Goal: Task Accomplishment & Management: Use online tool/utility

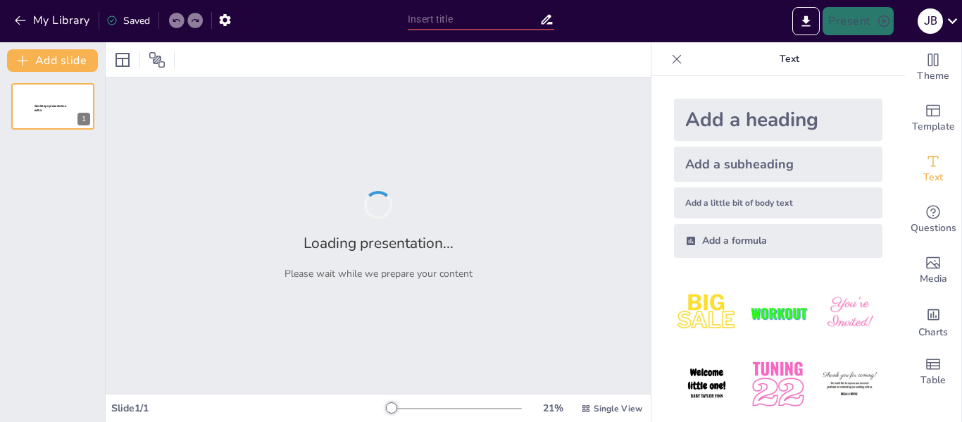
type input "Avances en Ciencia y Tecnología: Impacto en la Infraestructura Rusa"
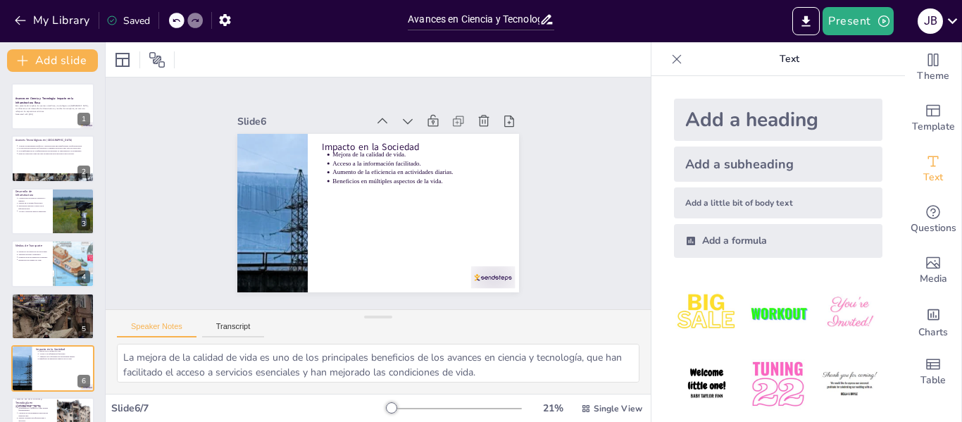
type textarea "El enfoque en la sostenibilidad es fundamental para el futuro de la ciencia y l…"
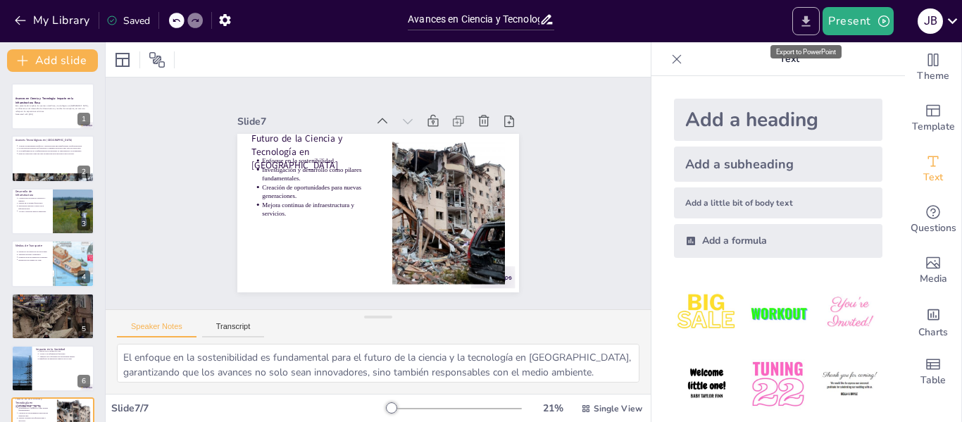
click at [799, 28] on button "Export to PowerPoint" at bounding box center [805, 21] width 27 height 28
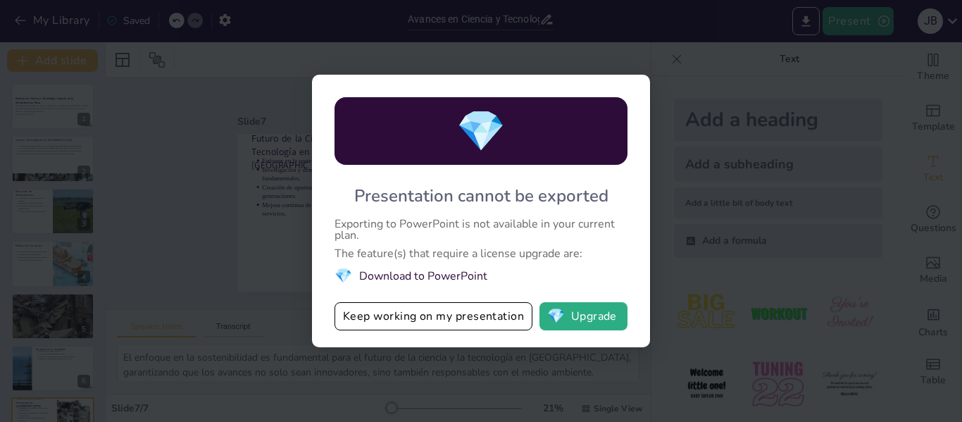
click at [470, 348] on div "💎 Presentation cannot be exported Exporting to PowerPoint is not available in y…" at bounding box center [481, 211] width 962 height 422
click at [475, 321] on button "Keep working on my presentation" at bounding box center [434, 316] width 198 height 28
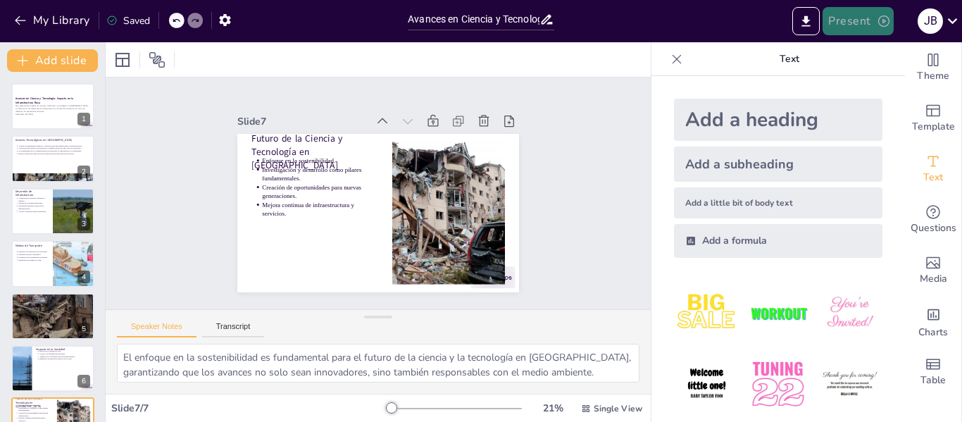
click at [890, 30] on button "Present" at bounding box center [858, 21] width 70 height 28
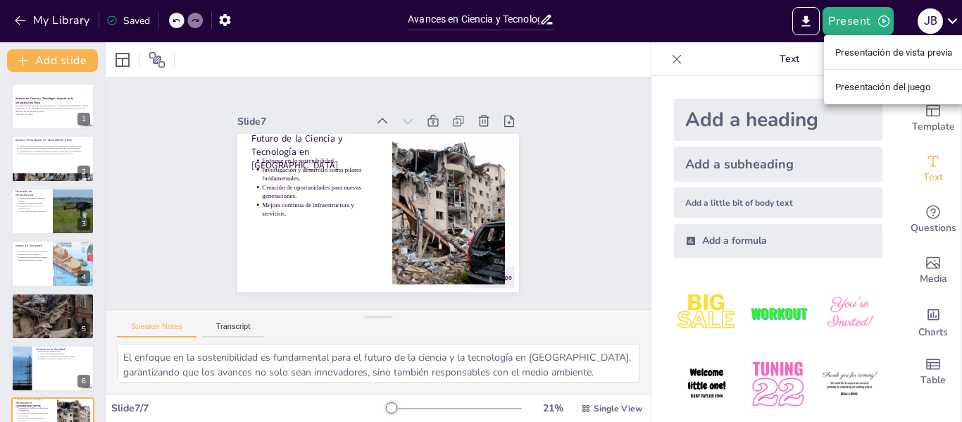
click at [891, 56] on font "Presentación de vista previa" at bounding box center [894, 52] width 118 height 11
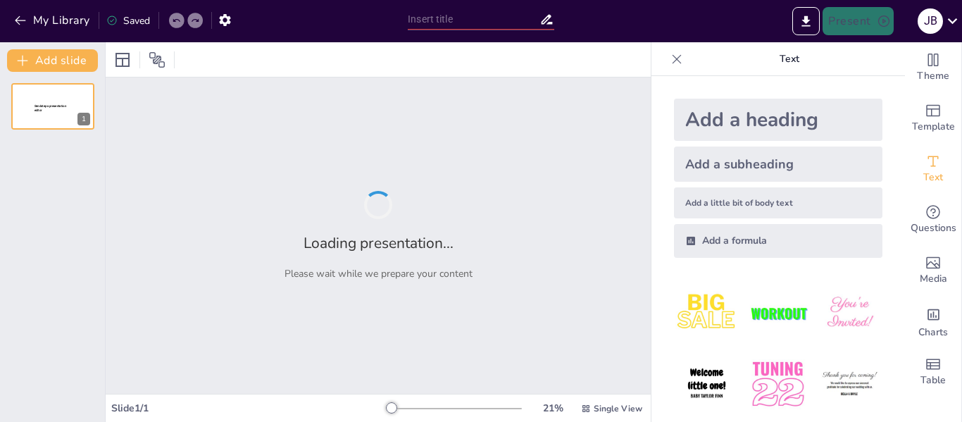
type input "Avances en Ciencia y Tecnología: Impacto en la Infraestructura Rusa"
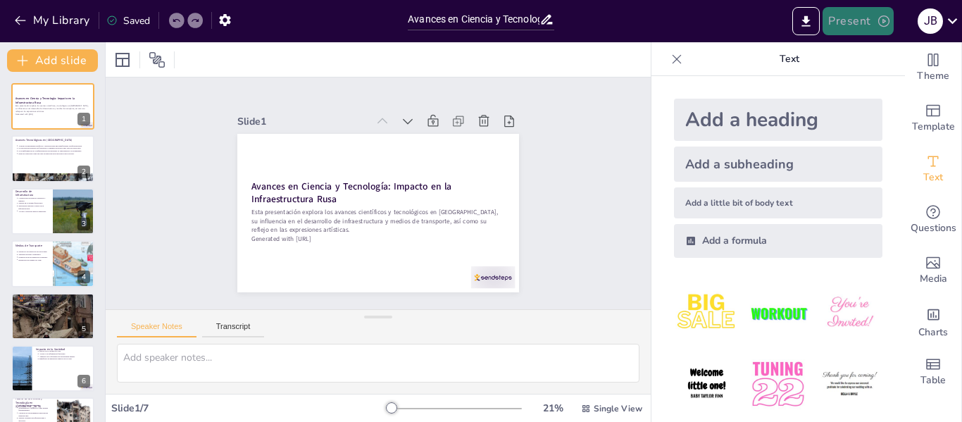
click at [862, 29] on button "Present" at bounding box center [858, 21] width 70 height 28
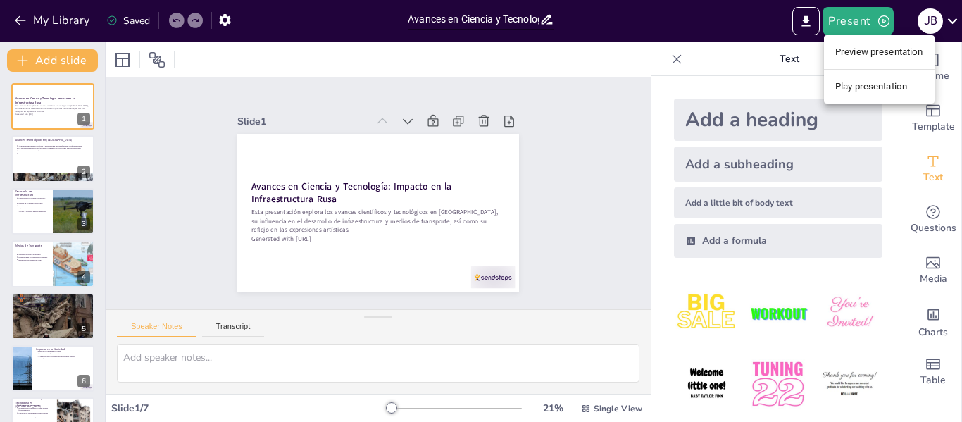
click at [888, 83] on li "Play presentation" at bounding box center [879, 86] width 111 height 23
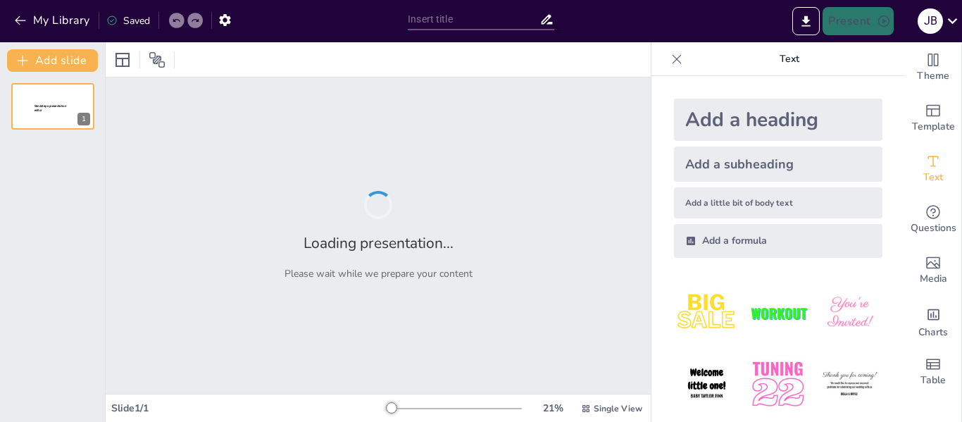
type input "Avances en Ciencia y Tecnología: Impacto en la Infraestructura Rusa"
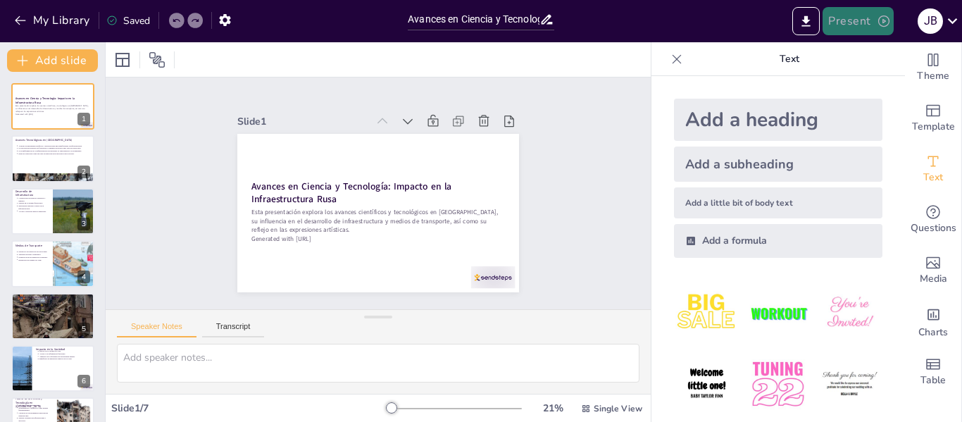
click at [878, 23] on icon "button" at bounding box center [883, 20] width 11 height 11
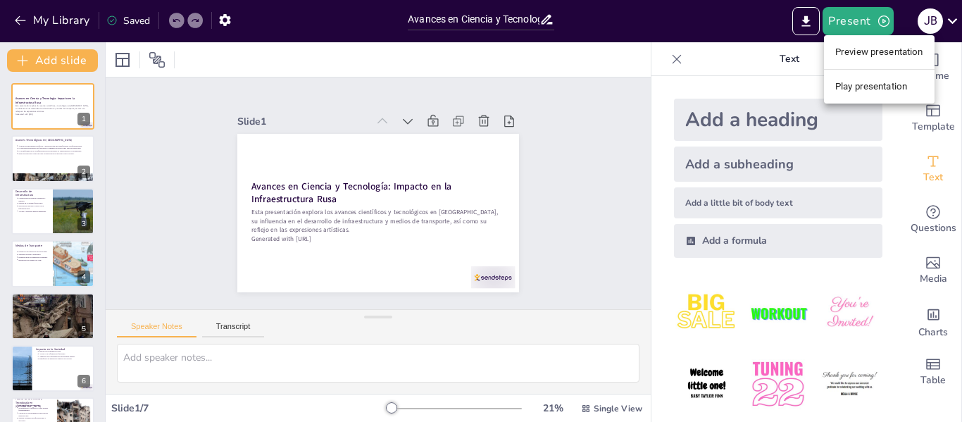
click at [885, 88] on li "Play presentation" at bounding box center [879, 86] width 111 height 23
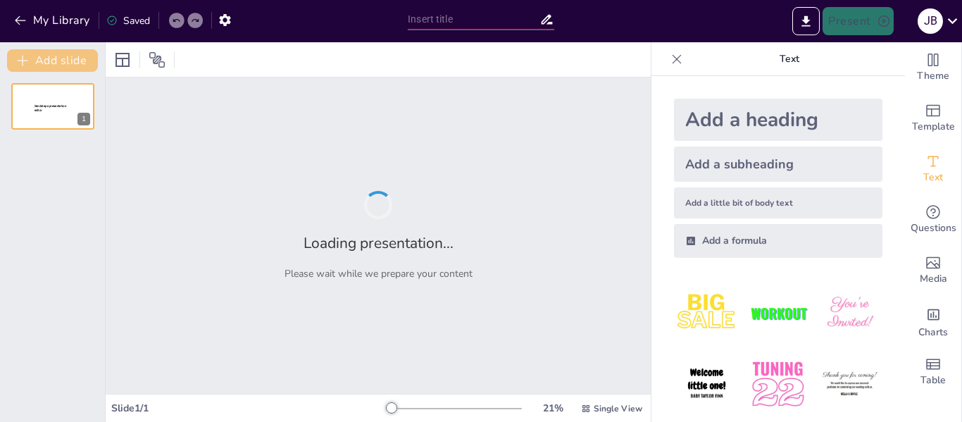
type input "Avances en Ciencia y Tecnología: Impacto en la Infraestructura Rusa"
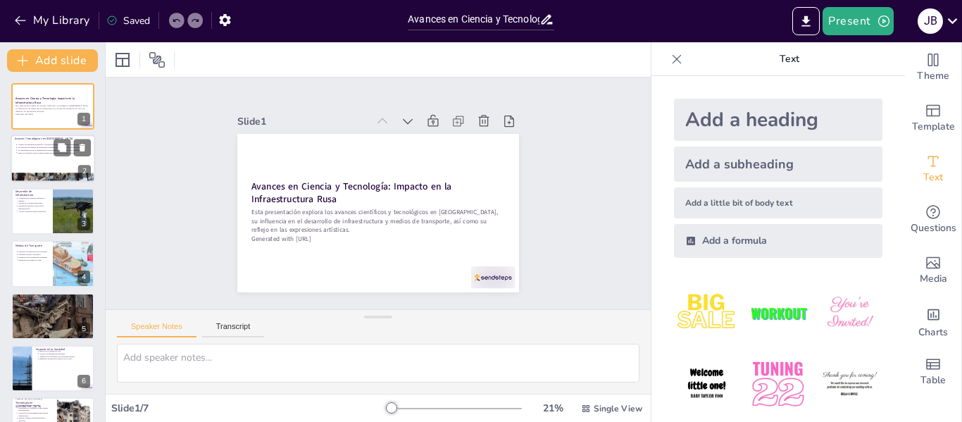
click at [44, 163] on div at bounding box center [53, 159] width 85 height 48
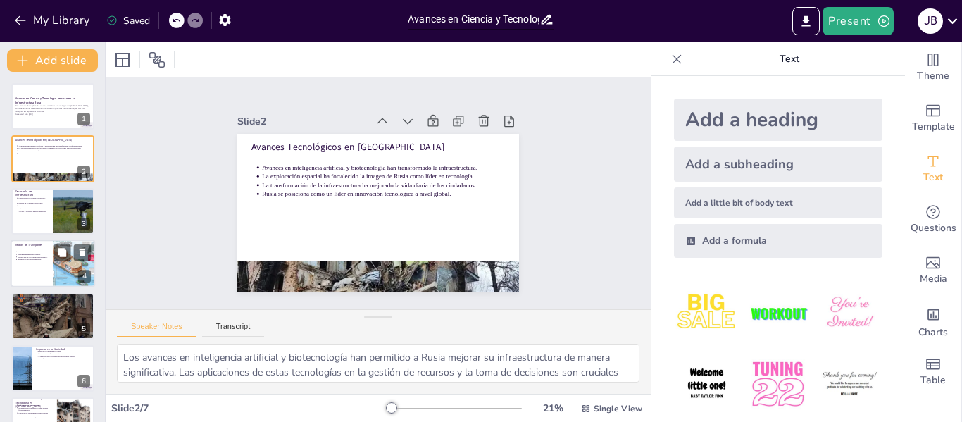
click at [66, 241] on div at bounding box center [73, 263] width 77 height 48
type textarea "El desarrollo de trenes de alta velocidad es un avance significativo que reduce…"
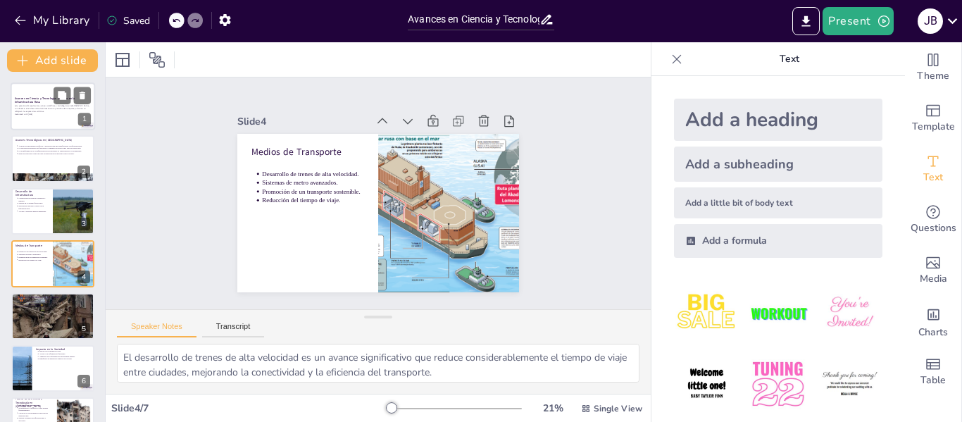
click at [37, 113] on p "Generated with [URL]" at bounding box center [53, 114] width 76 height 3
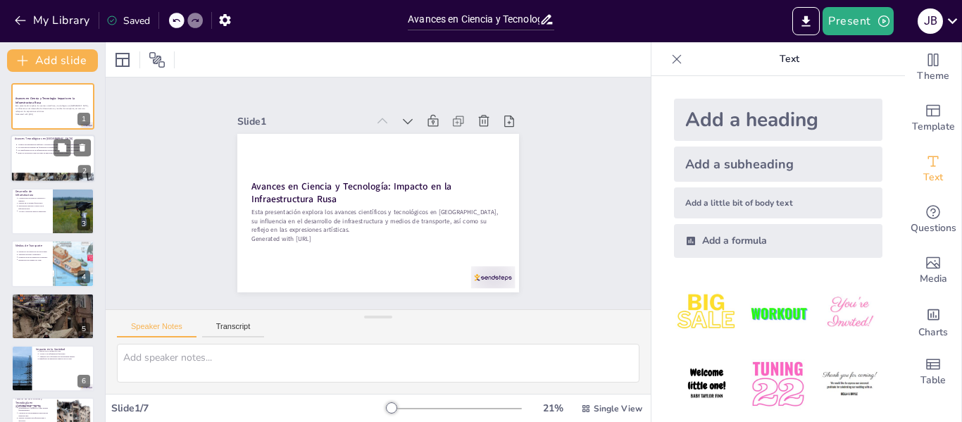
click at [38, 147] on p "La exploración espacial ha fortalecido la imagen de Rusia como líder en tecnolo…" at bounding box center [54, 148] width 73 height 3
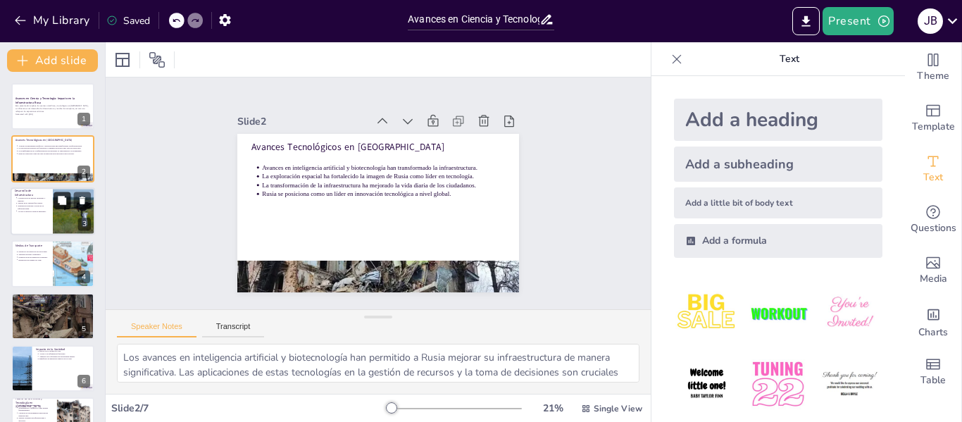
click at [54, 203] on button at bounding box center [62, 200] width 17 height 17
type textarea "La construcción de nuevas carreteras y puentes es fundamental para mejorar la c…"
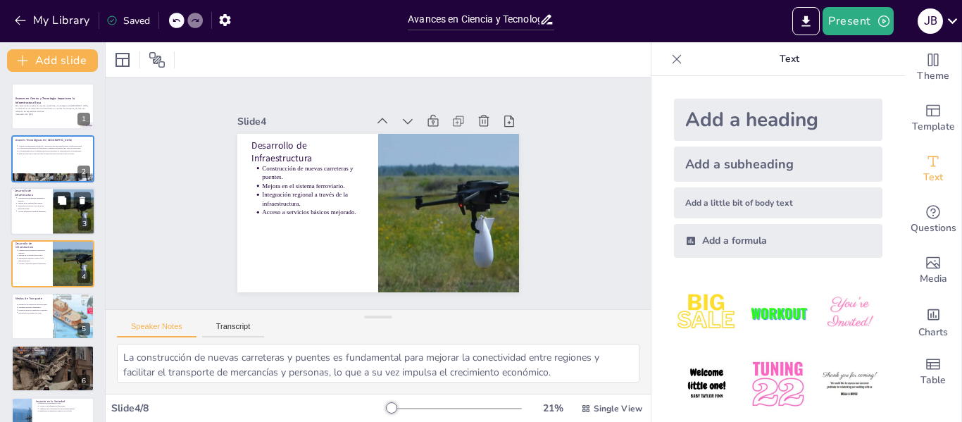
scroll to position [16, 0]
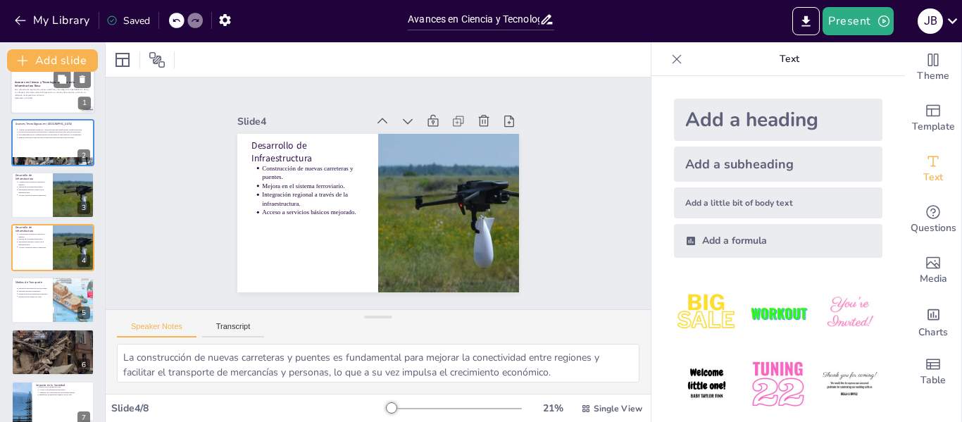
click at [35, 99] on div "Esta presentación explora los avances científicos y tecnológicos en Rusia, su i…" at bounding box center [53, 94] width 76 height 12
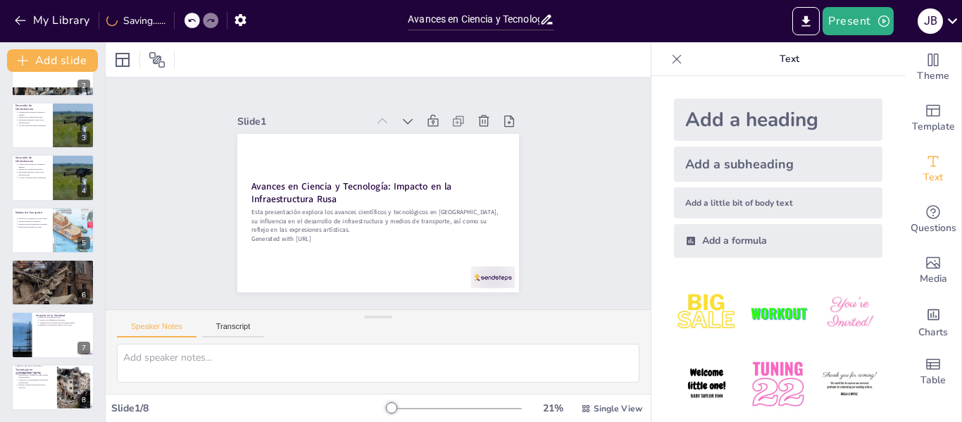
scroll to position [0, 0]
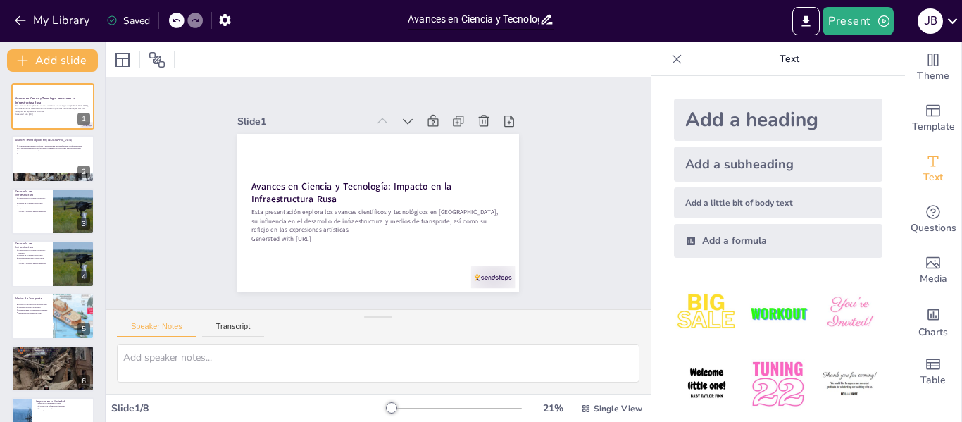
click at [683, 63] on icon at bounding box center [677, 59] width 14 height 14
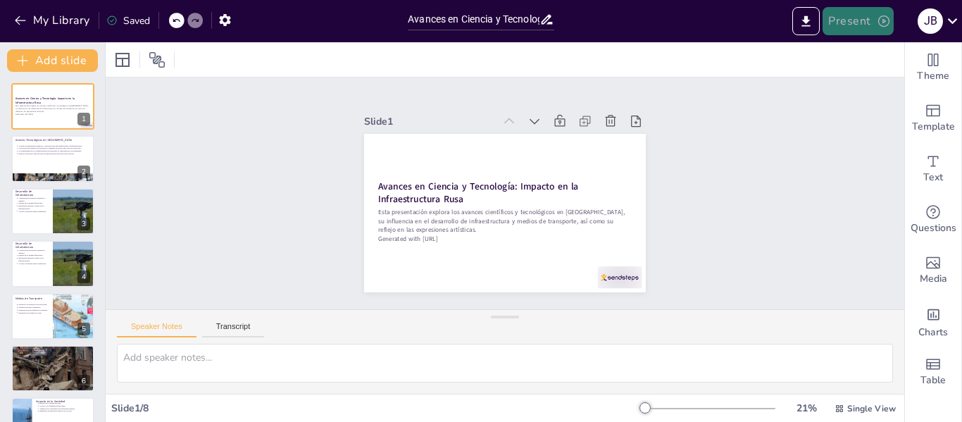
click at [872, 25] on button "Present" at bounding box center [858, 21] width 70 height 28
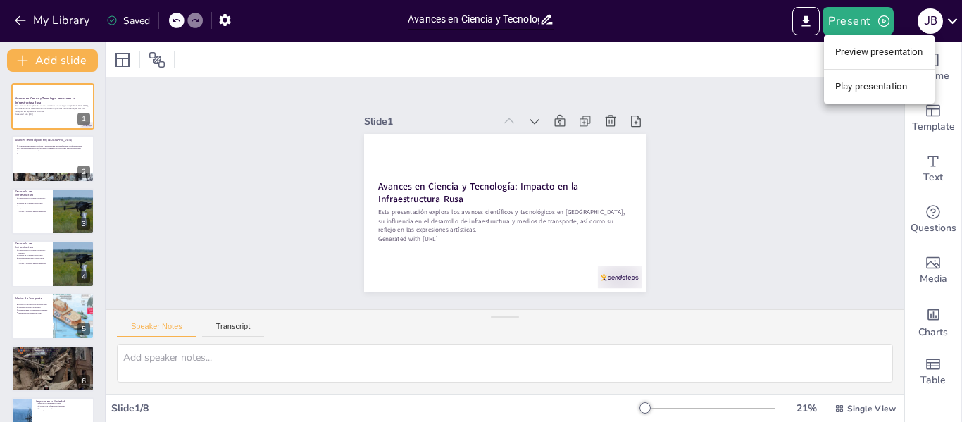
click at [883, 95] on li "Play presentation" at bounding box center [879, 86] width 111 height 23
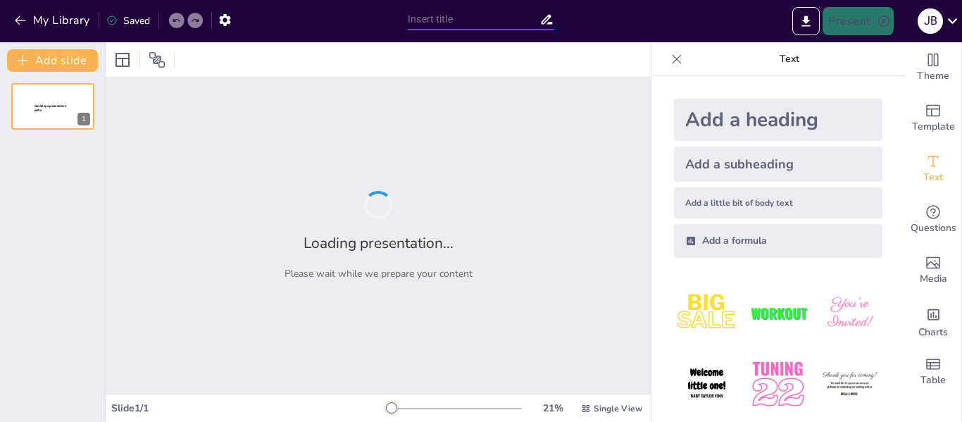
type input "Avances en Ciencia y Tecnología: Impacto en la Infraestructura Rusa"
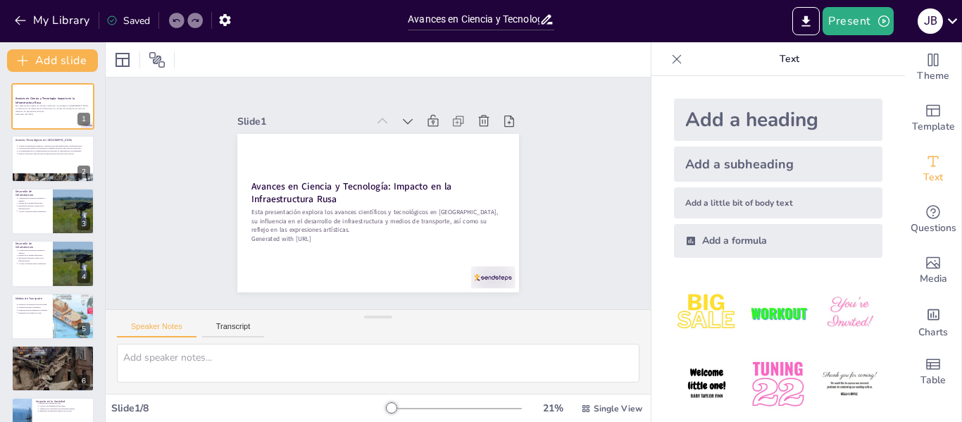
click at [679, 63] on icon at bounding box center [677, 59] width 14 height 14
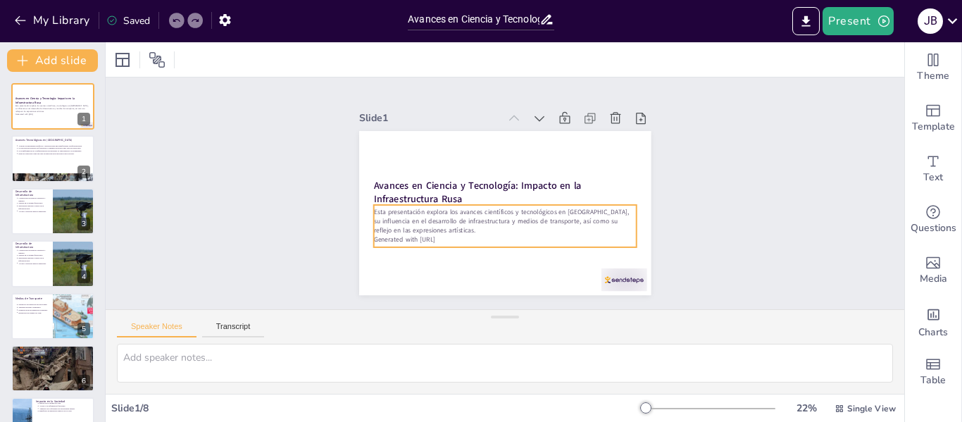
click at [386, 207] on p "Esta presentación explora los avances científicos y tecnológicos en Rusia, su i…" at bounding box center [486, 214] width 213 height 197
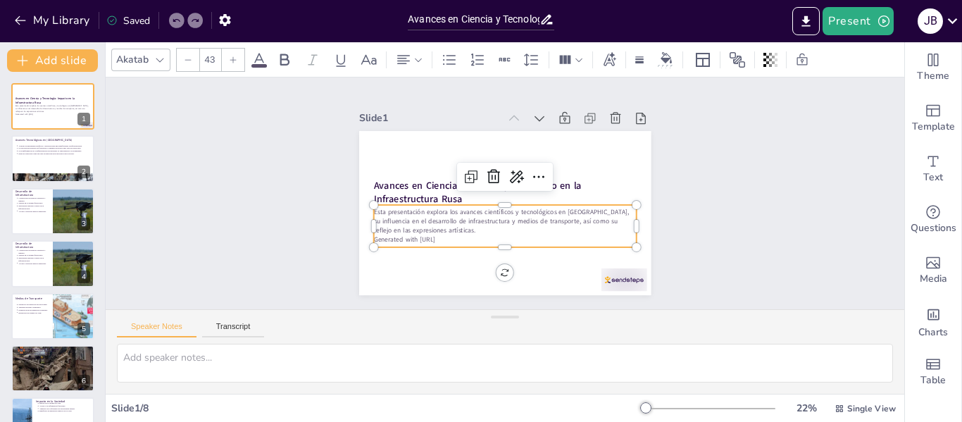
click at [386, 207] on p "Esta presentación explora los avances científicos y tecnológicos en Rusia, su i…" at bounding box center [502, 221] width 264 height 55
click at [37, 349] on p "Fusión de ciencia y arte en obras contemporáneas." at bounding box center [54, 350] width 73 height 3
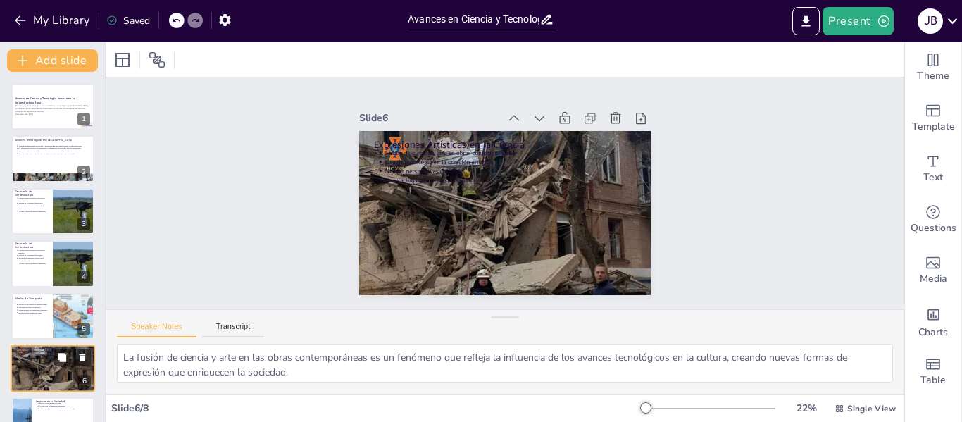
scroll to position [86, 0]
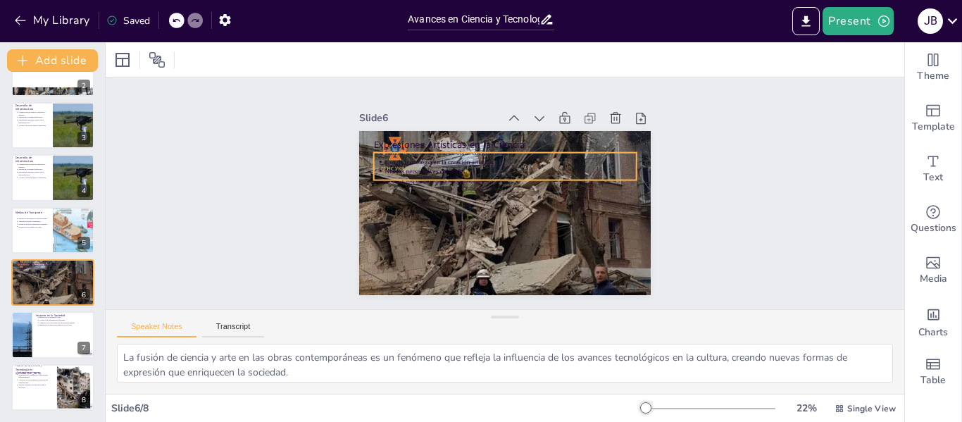
click at [502, 153] on p "Fusión de ciencia y arte en obras contemporáneas." at bounding box center [545, 186] width 87 height 242
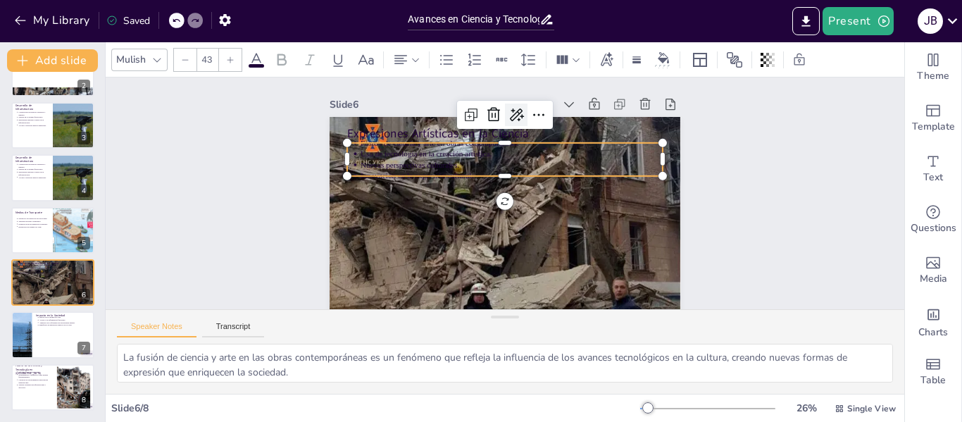
click at [532, 114] on icon at bounding box center [541, 122] width 18 height 16
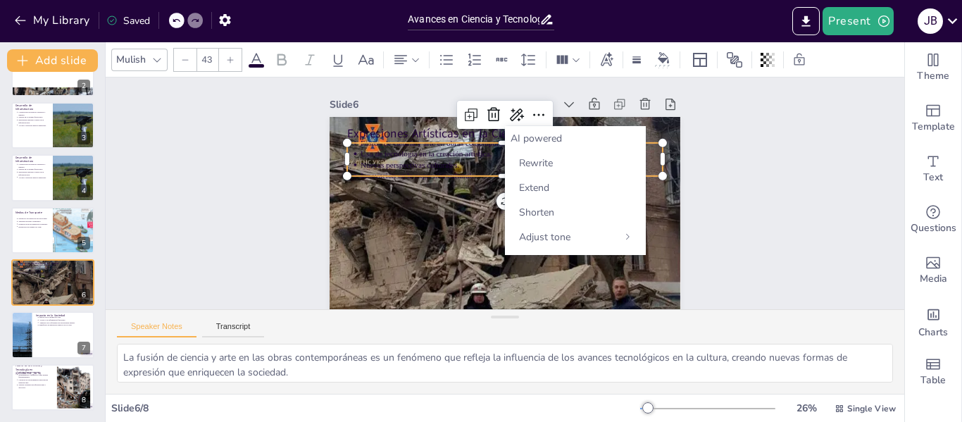
click at [740, 219] on div "Slide 1 Avances en Ciencia y Tecnología: Impacto en la Infraestructura Rusa Est…" at bounding box center [502, 194] width 605 height 810
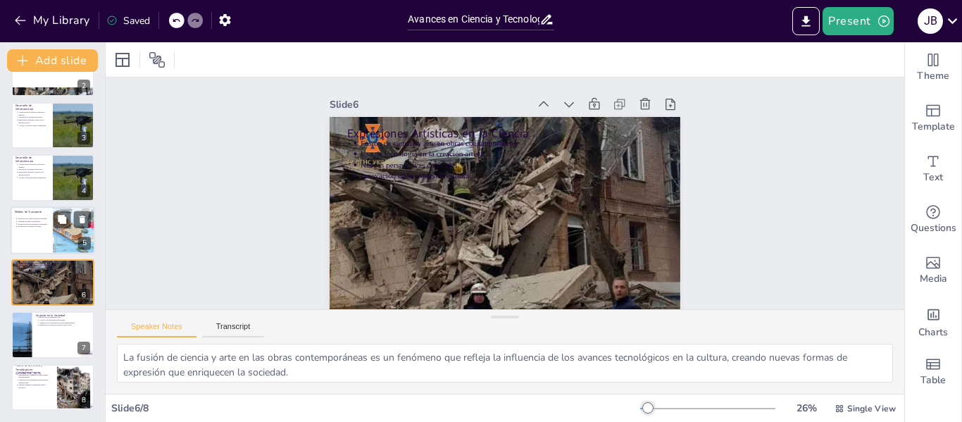
click at [62, 233] on div at bounding box center [73, 230] width 77 height 48
type textarea "El desarrollo de trenes de alta velocidad es un avance significativo que reduce…"
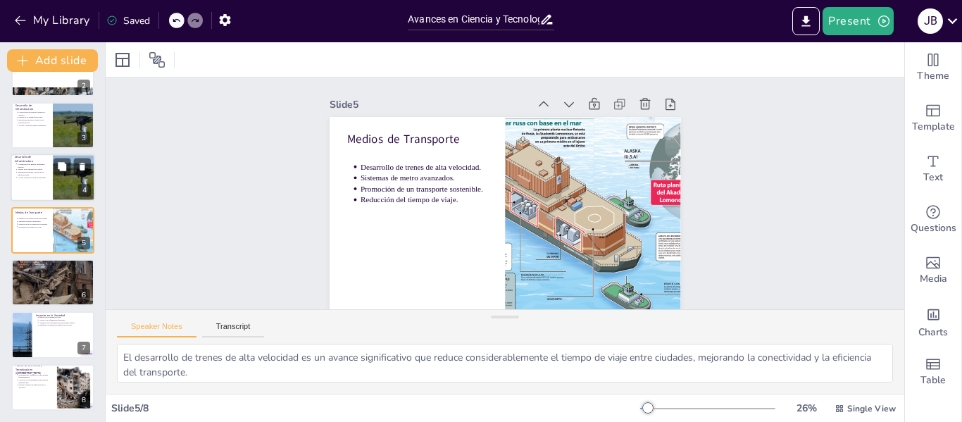
scroll to position [0, 0]
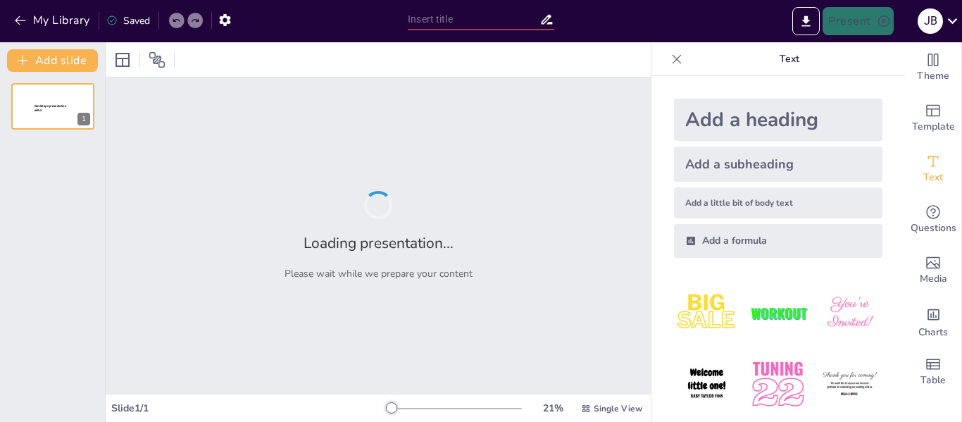
type input "Avances en Ciencia y Tecnología: Impacto en la Infraestructura Rusa"
